Goal: Navigation & Orientation: Find specific page/section

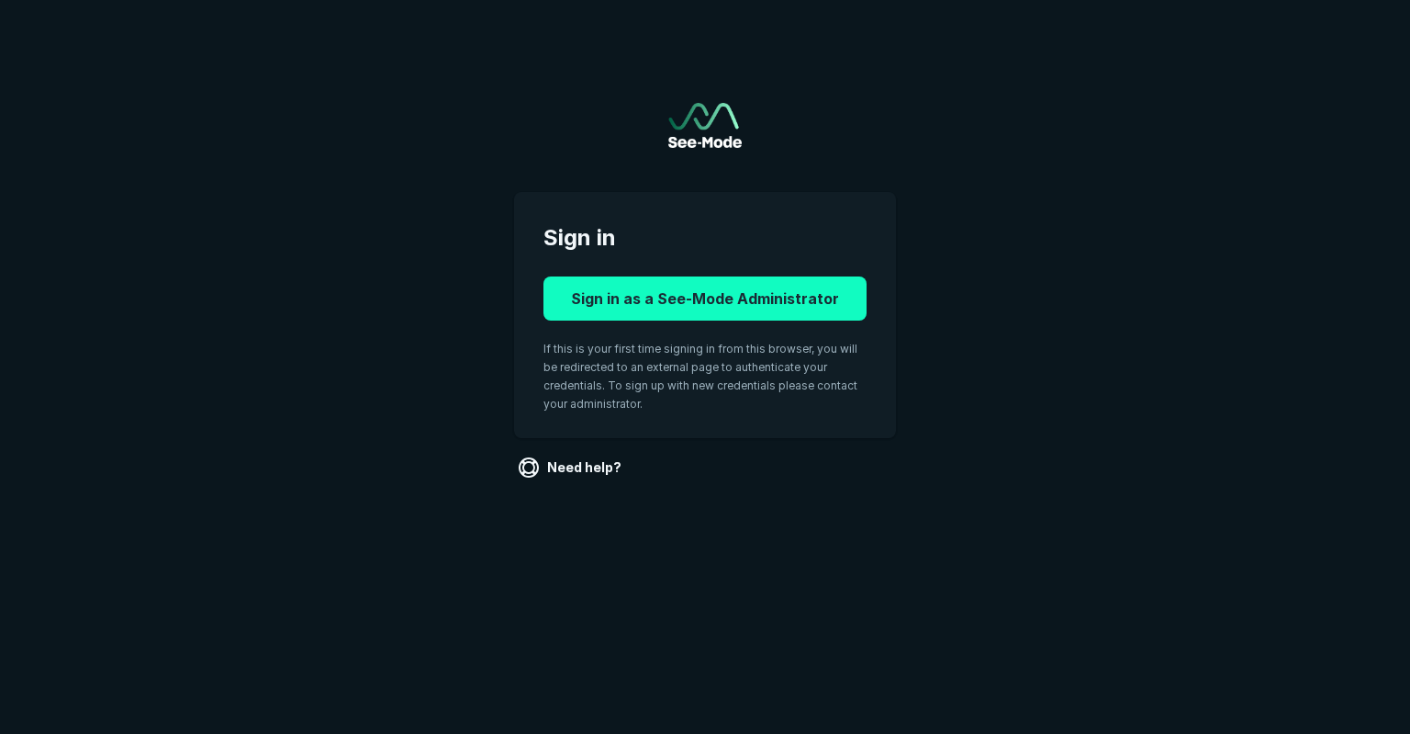
click at [661, 305] on button "Sign in as a See-Mode Administrator" at bounding box center [705, 298] width 323 height 44
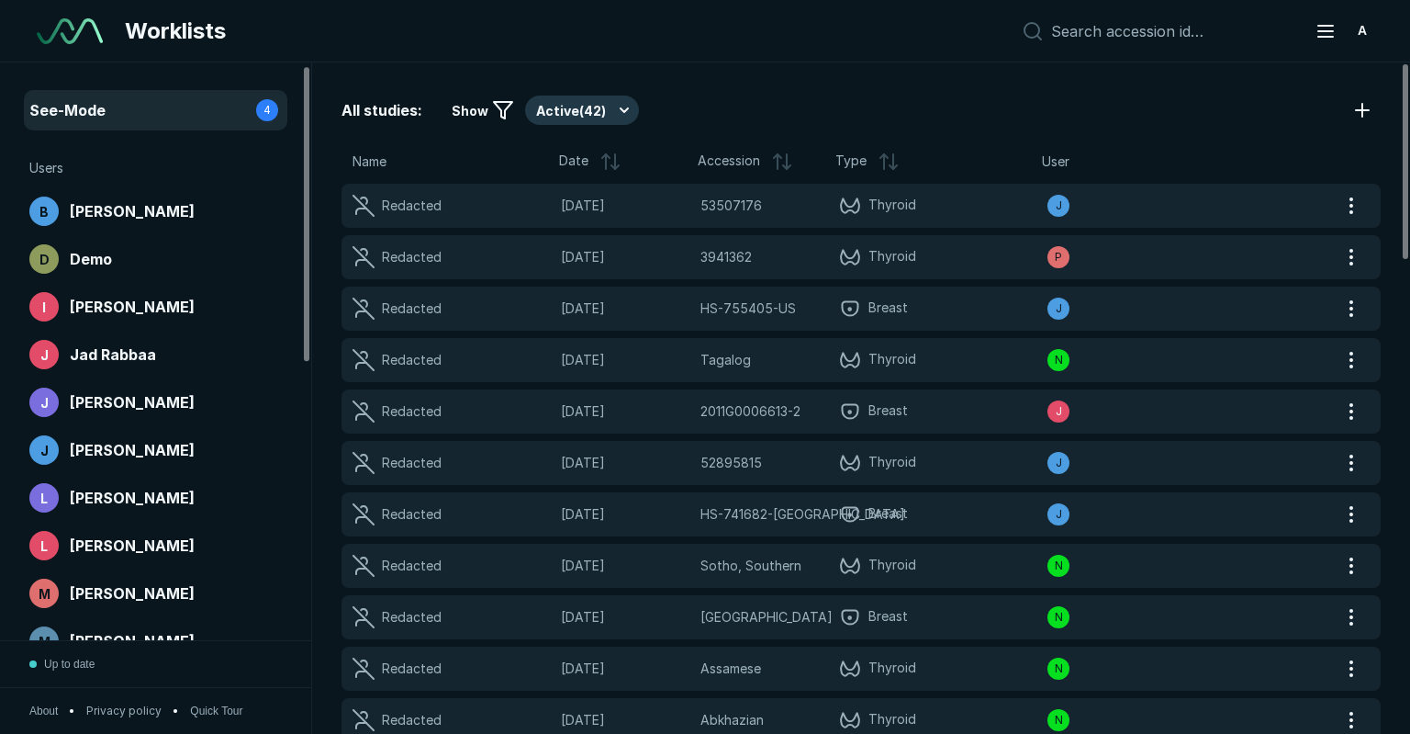
scroll to position [549, 0]
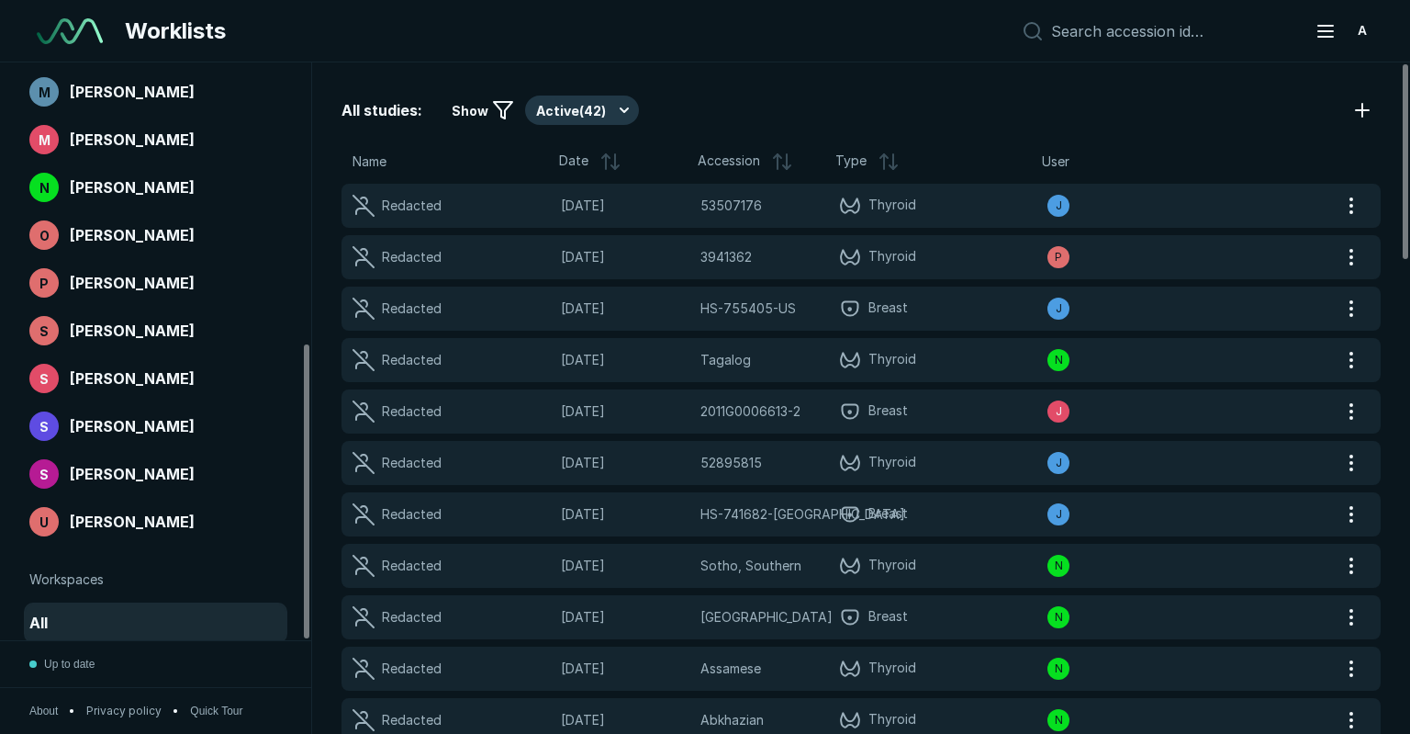
click at [73, 632] on div "All" at bounding box center [155, 622] width 253 height 29
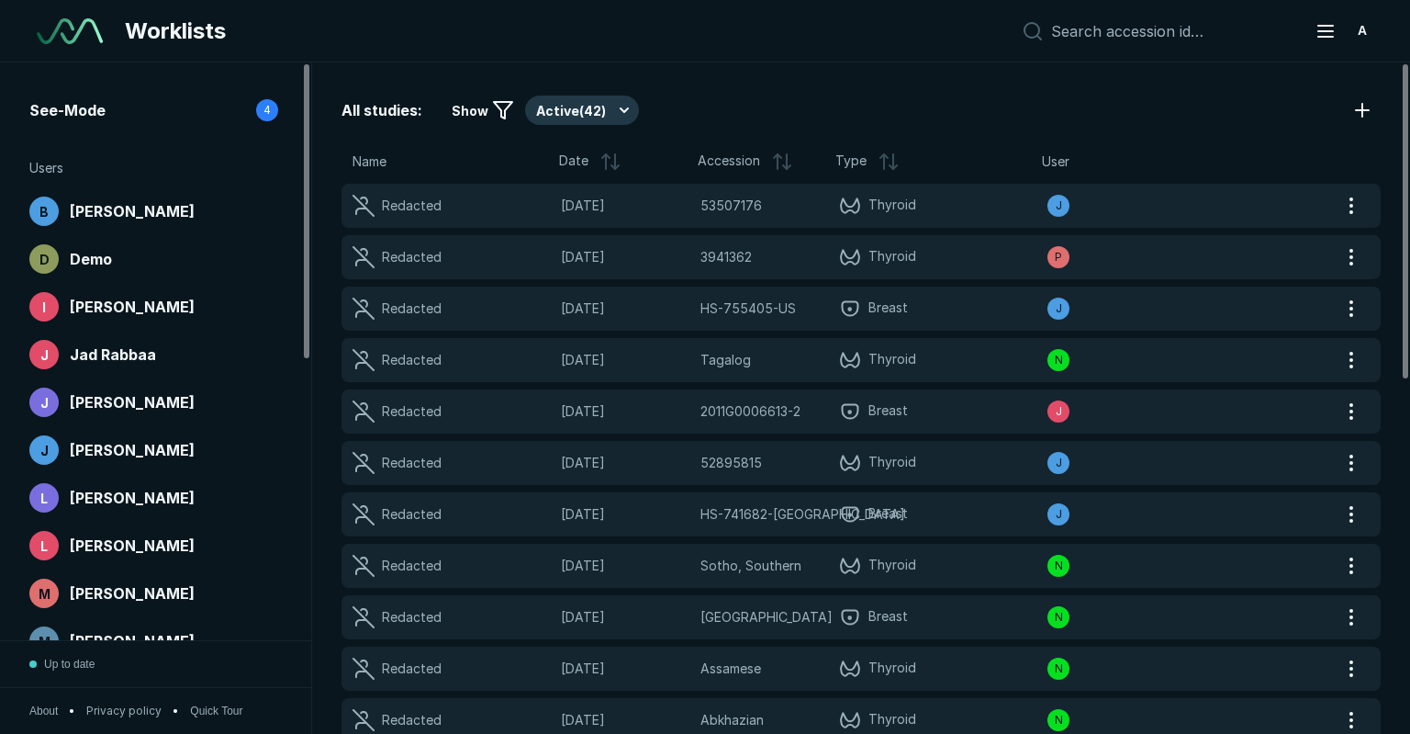
click at [91, 90] on div "See-Mode 4 Users B Benjamin Wildman-Tobriner D Demo I Ilona Lavender J Jad Rabb…" at bounding box center [155, 351] width 311 height 578
click at [92, 104] on span "See-Mode" at bounding box center [67, 110] width 76 height 22
